Goal: Information Seeking & Learning: Learn about a topic

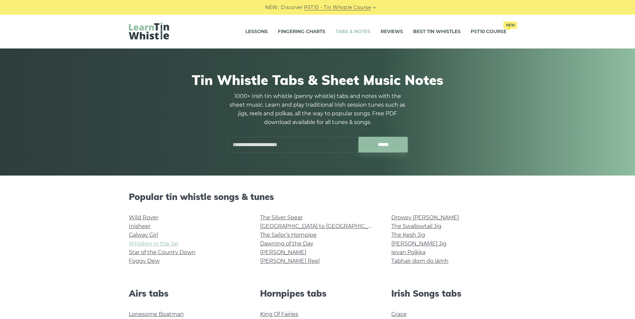
click at [152, 245] on link "Whiskey in the Jar" at bounding box center [154, 244] width 50 height 6
click at [150, 264] on link "Foggy Dew" at bounding box center [144, 261] width 31 height 6
click at [275, 225] on link "[GEOGRAPHIC_DATA] to [GEOGRAPHIC_DATA]" at bounding box center [321, 226] width 123 height 6
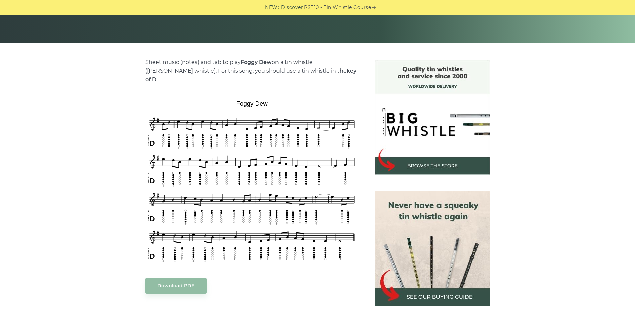
scroll to position [134, 0]
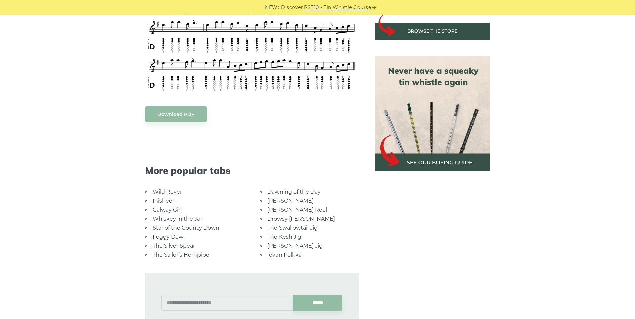
scroll to position [301, 0]
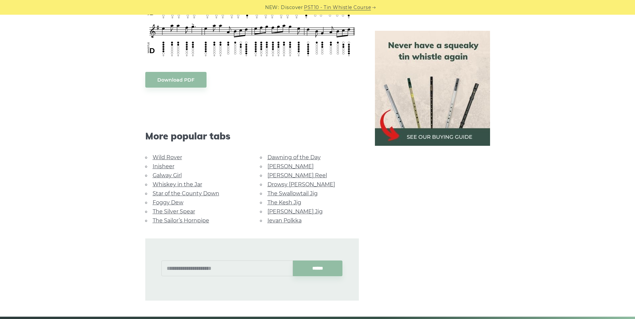
click at [185, 218] on link "The Sailor’s Hornpipe" at bounding box center [181, 221] width 57 height 6
click at [169, 190] on link "Star of the County Down" at bounding box center [186, 193] width 67 height 6
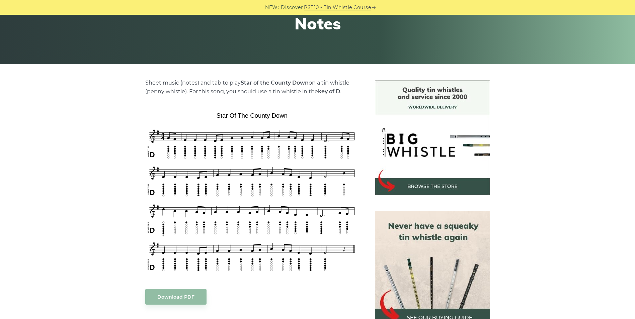
scroll to position [167, 0]
